Goal: Navigation & Orientation: Find specific page/section

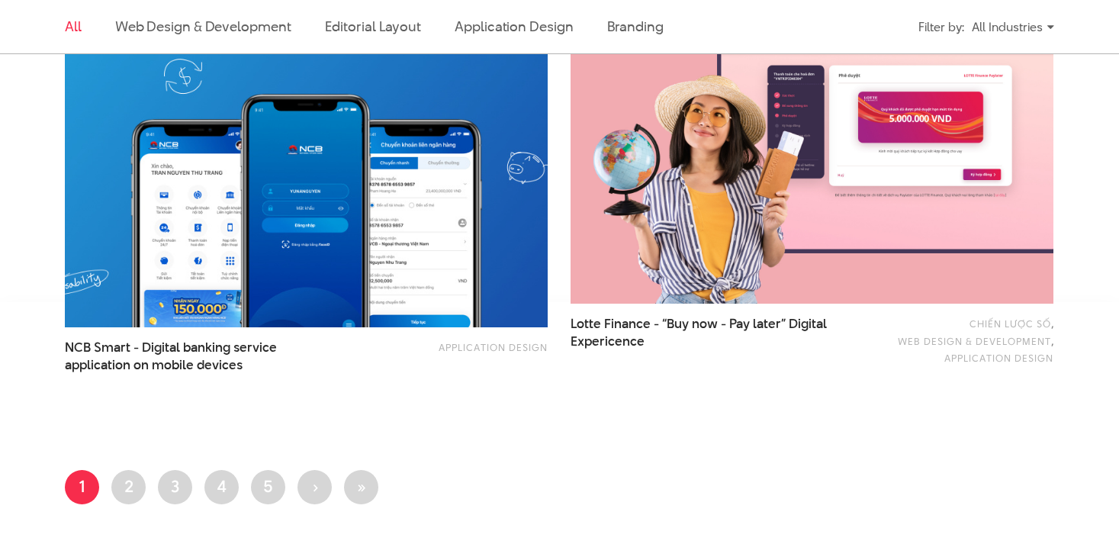
scroll to position [2708, 0]
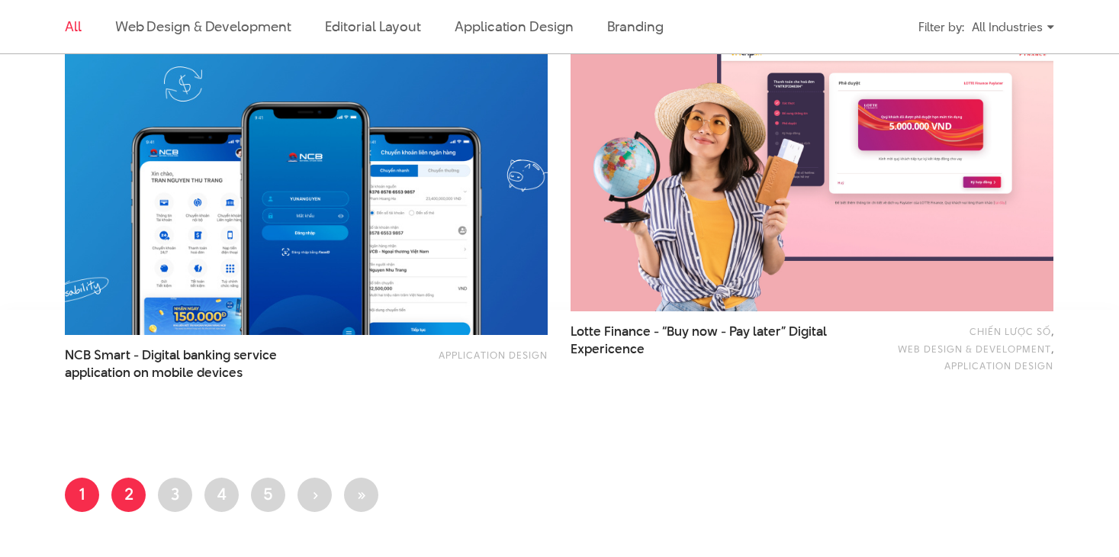
click at [133, 485] on link "Page 2" at bounding box center [128, 495] width 34 height 34
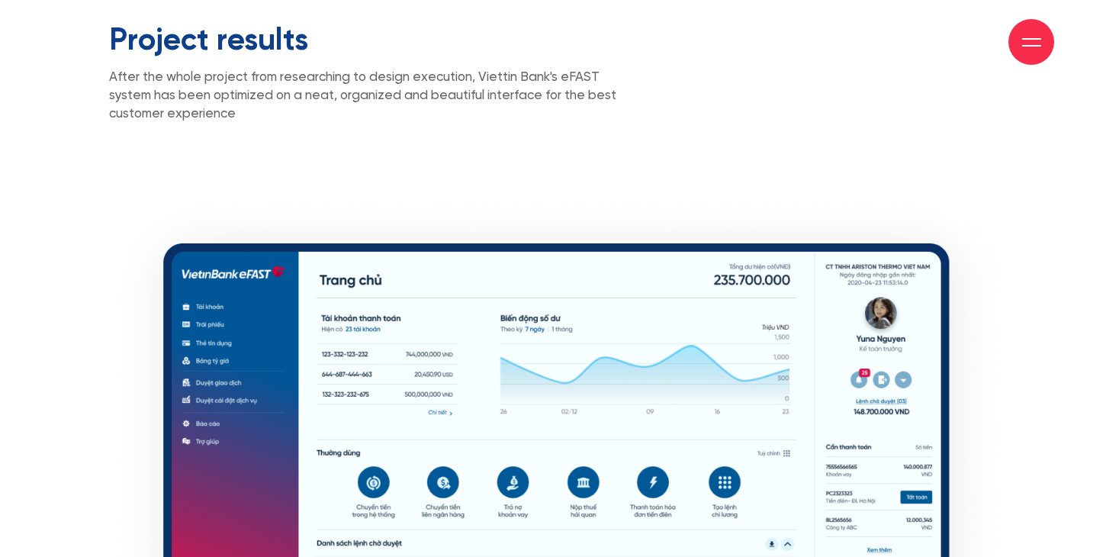
scroll to position [8206, 0]
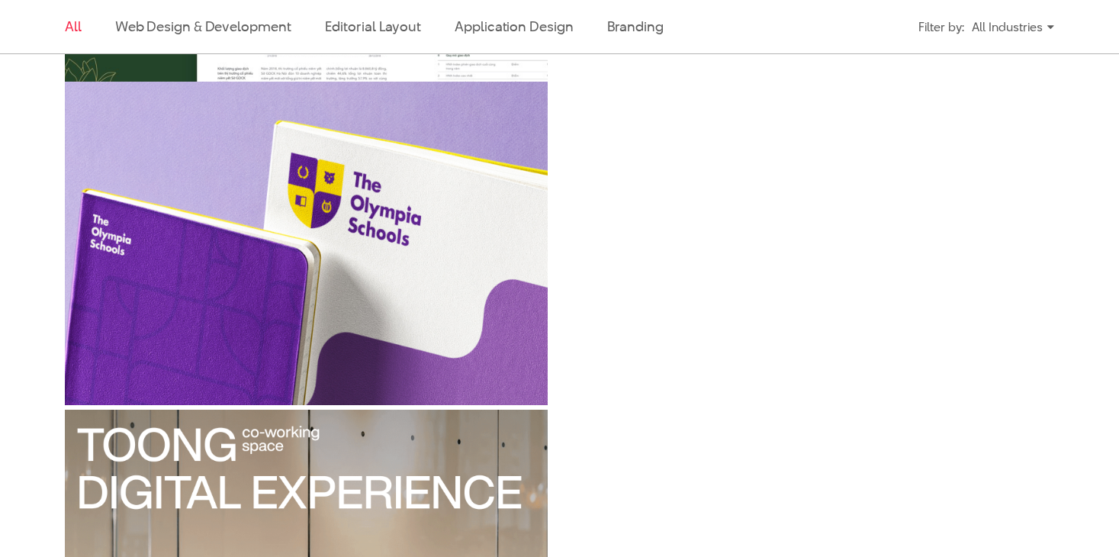
scroll to position [1549, 0]
